Goal: Find contact information: Obtain details needed to contact an individual or organization

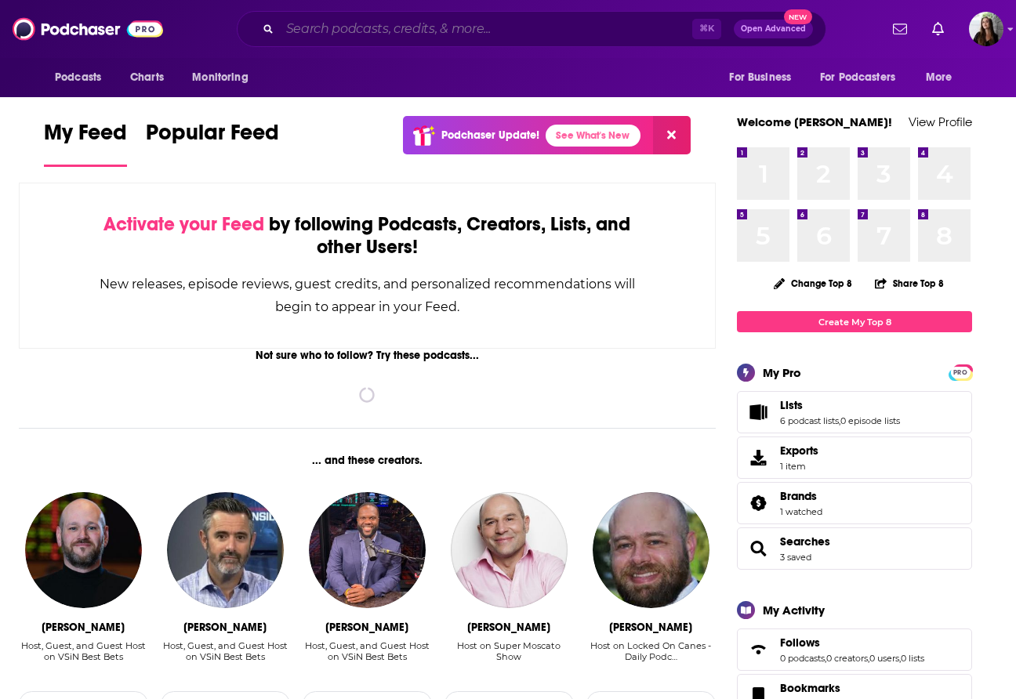
click at [386, 24] on input "Search podcasts, credits, & more..." at bounding box center [486, 28] width 412 height 25
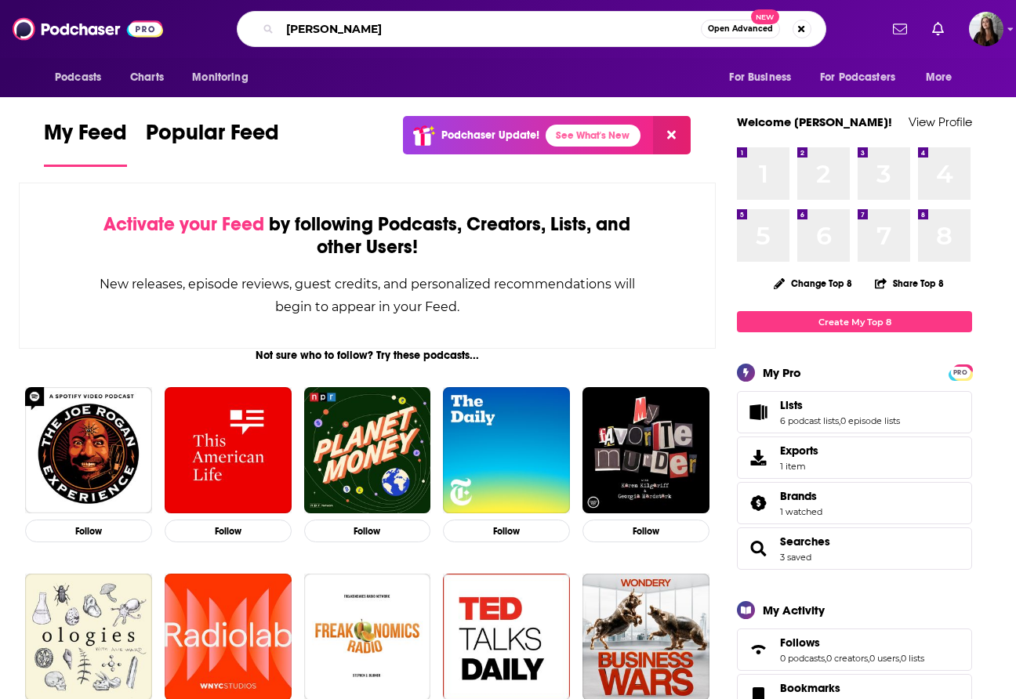
type input "[PERSON_NAME]"
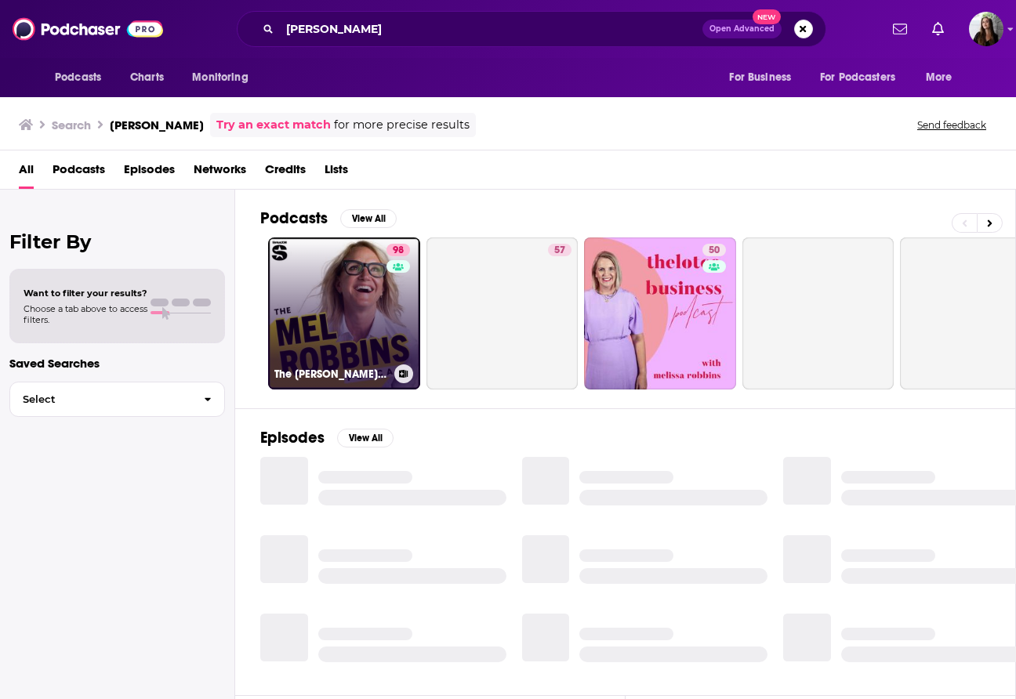
click at [368, 301] on link "98 The [PERSON_NAME] Podcast" at bounding box center [344, 313] width 152 height 152
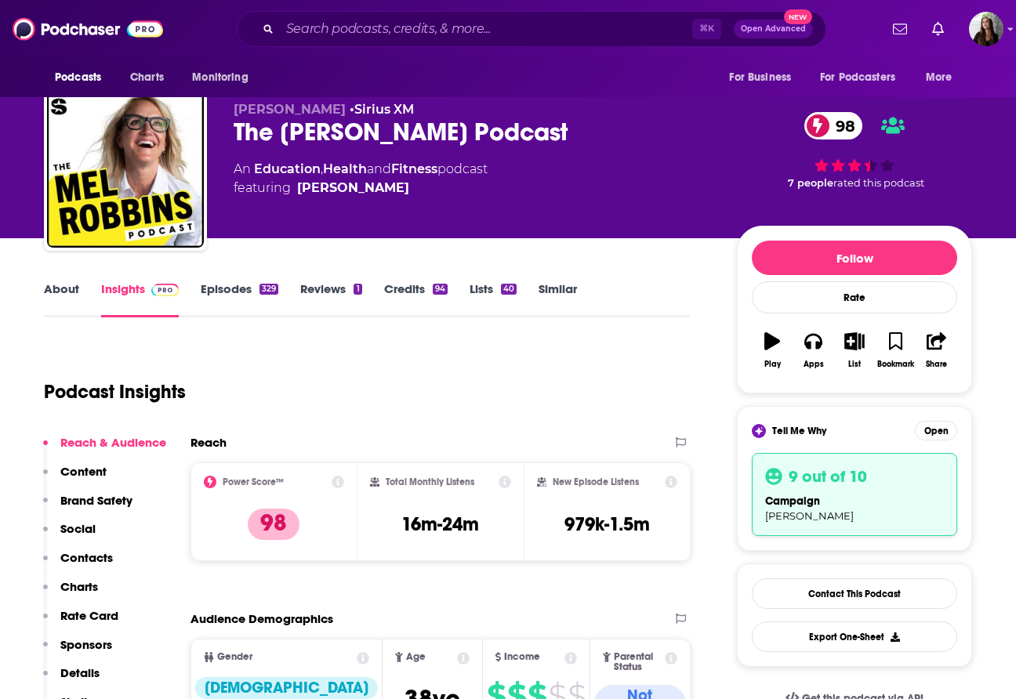
scroll to position [20, 0]
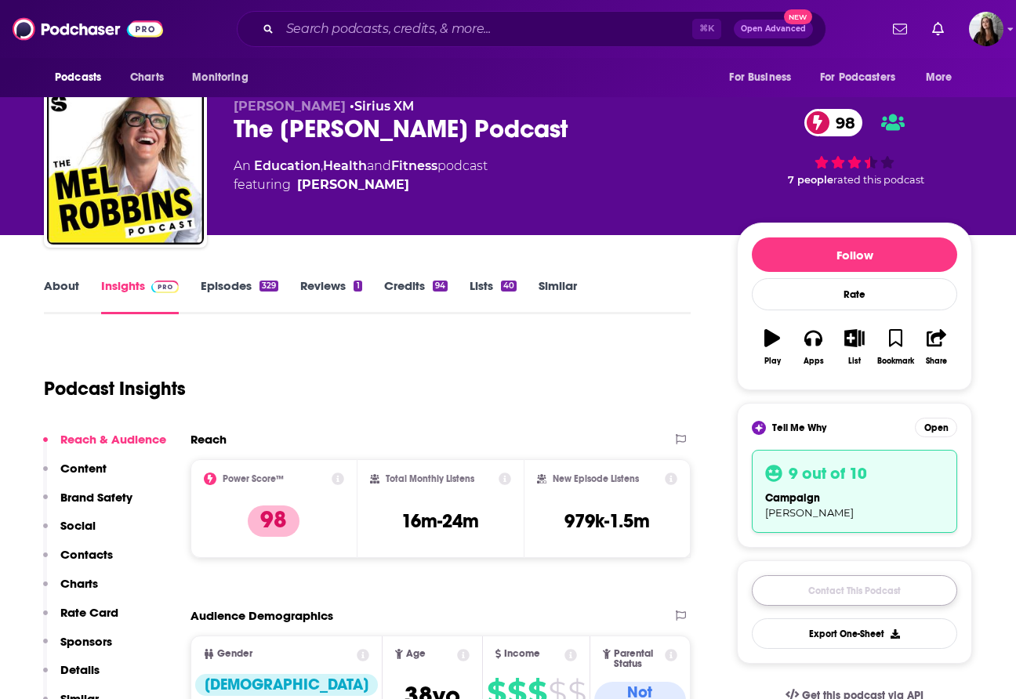
click at [799, 581] on link "Contact This Podcast" at bounding box center [854, 590] width 205 height 31
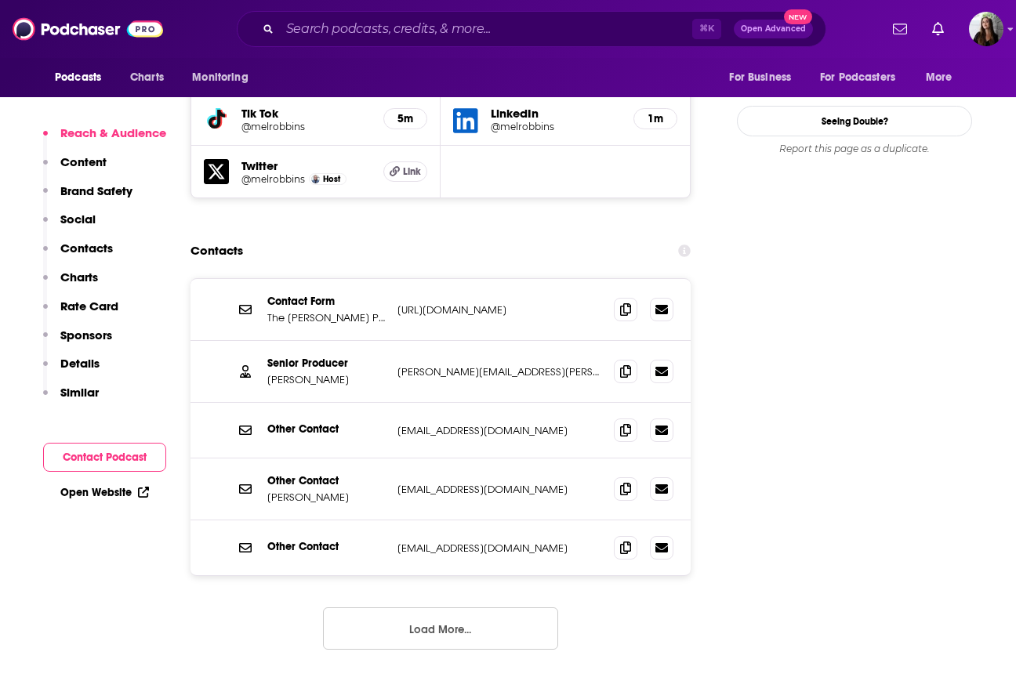
scroll to position [1950, 0]
